Goal: Complete application form

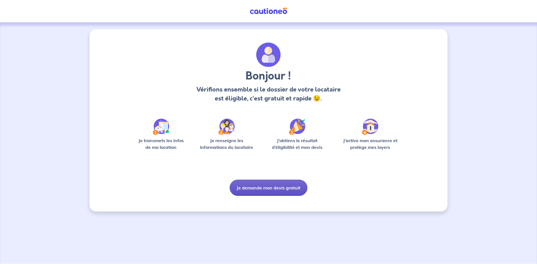
click at [262, 186] on button "Je demande mon devis gratuit" at bounding box center [269, 188] width 78 height 16
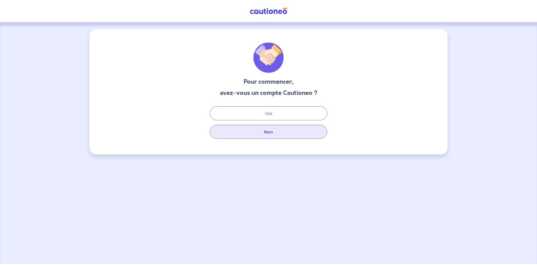
click at [269, 134] on button "Non" at bounding box center [269, 132] width 118 height 14
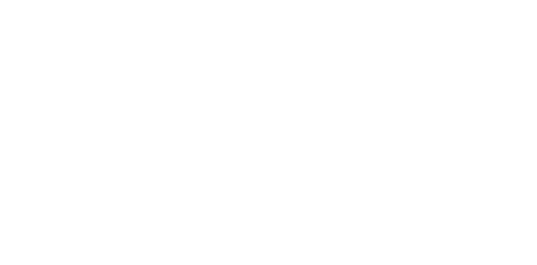
select select "FR"
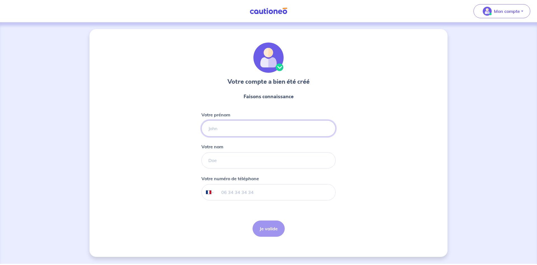
click at [215, 128] on input "Votre prénom" at bounding box center [269, 128] width 134 height 16
type input "[PERSON_NAME]"
click at [221, 160] on input "Votre nom" at bounding box center [269, 160] width 134 height 16
type input "b"
type input "BOUSQUET"
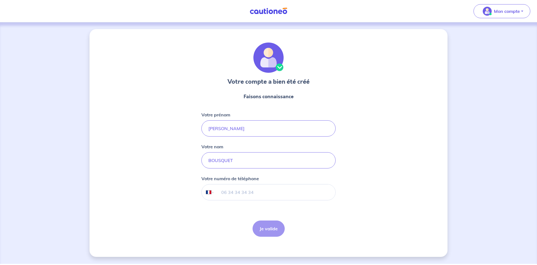
click at [231, 190] on input "tel" at bounding box center [275, 192] width 121 height 16
type input "06 22 86 20 24"
click at [280, 228] on button "Je valide" at bounding box center [269, 229] width 32 height 16
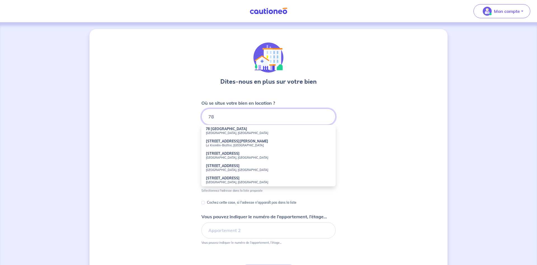
click at [217, 123] on input "78" at bounding box center [269, 117] width 134 height 16
click at [221, 130] on strong "[STREET_ADDRESS]" at bounding box center [223, 129] width 34 height 4
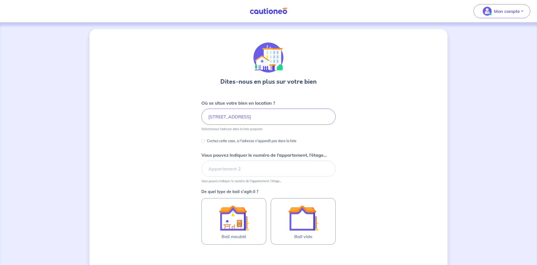
type input "[STREET_ADDRESS]"
click at [212, 169] on input "Vous pouvez indiquer le numéro de l’appartement, l’étage..." at bounding box center [269, 169] width 134 height 16
type input "l"
type input "L"
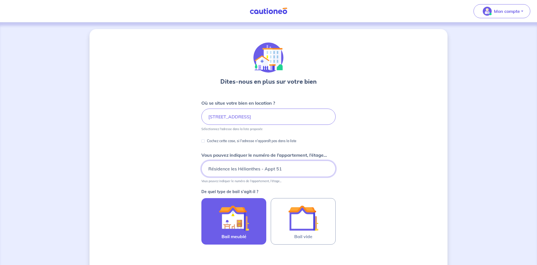
type input "Résidence les Hélianthes - Appt 51"
click at [237, 232] on img at bounding box center [234, 218] width 30 height 30
click at [0, 0] on input "Bail meublé" at bounding box center [0, 0] width 0 height 0
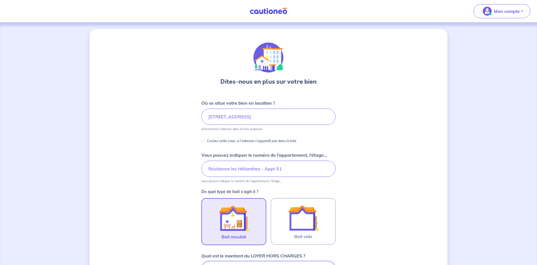
scroll to position [137, 0]
